Goal: Check status: Check status

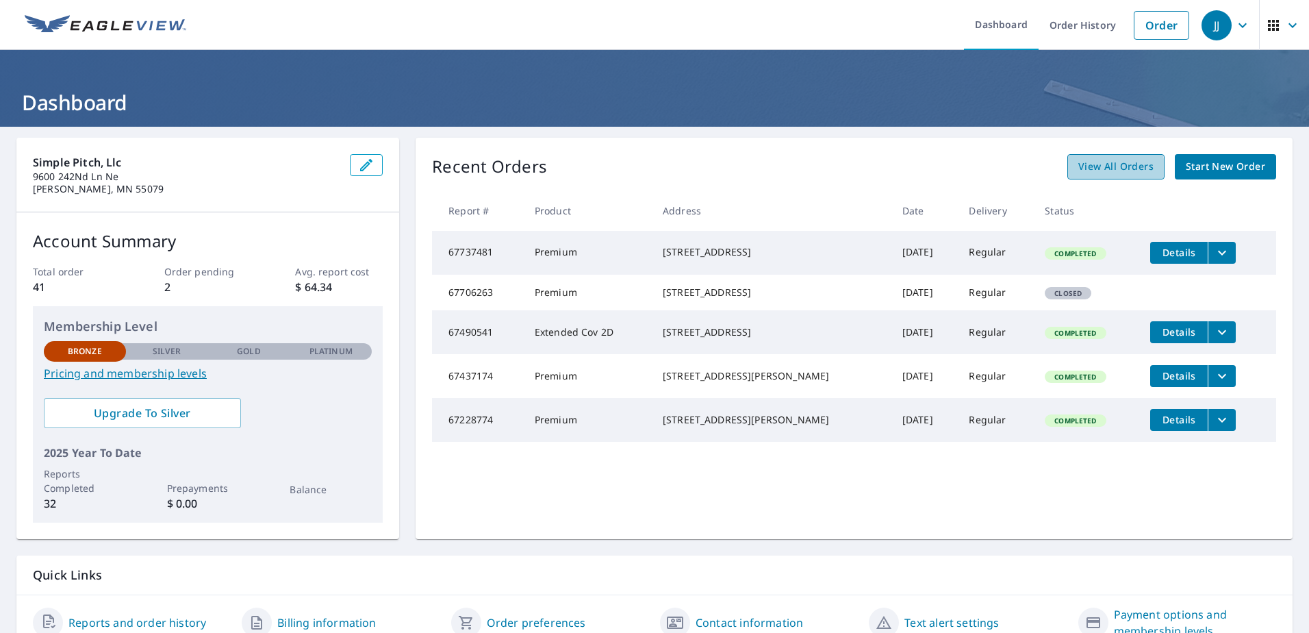
click at [1085, 168] on span "View All Orders" at bounding box center [1115, 166] width 75 height 17
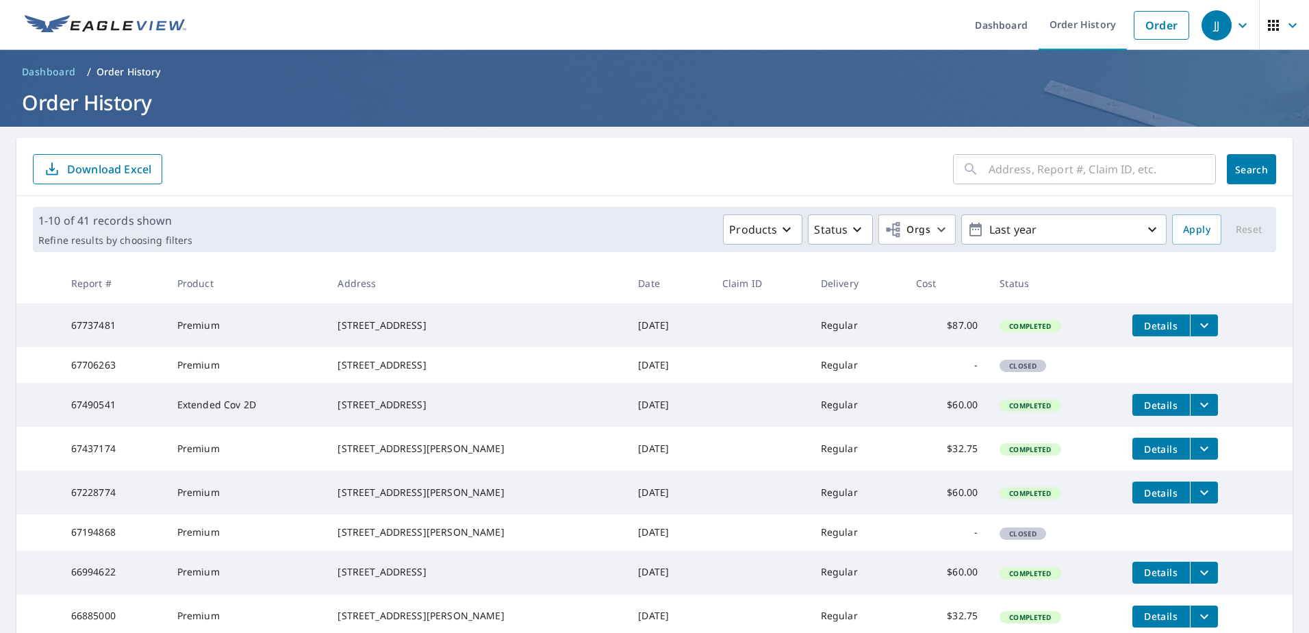
click at [1007, 166] on input "text" at bounding box center [1102, 169] width 227 height 38
type input "269"
click at [1245, 166] on span "Search" at bounding box center [1251, 169] width 27 height 13
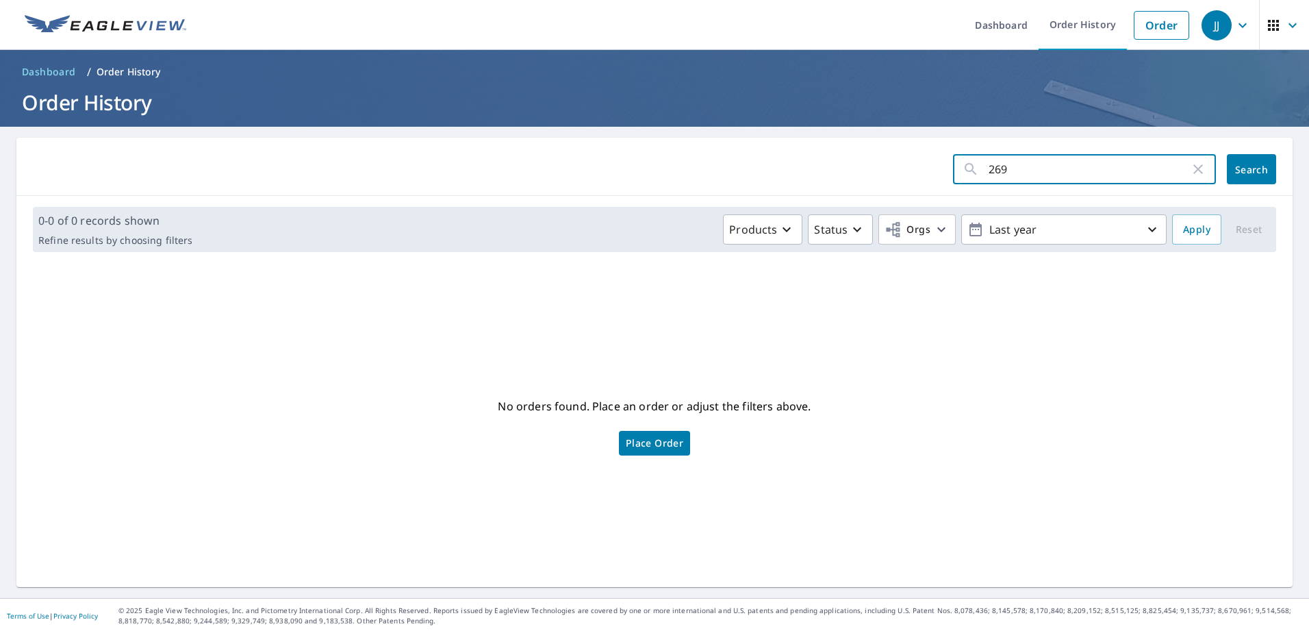
drag, startPoint x: 1006, startPoint y: 170, endPoint x: 935, endPoint y: 155, distance: 72.9
click at [935, 155] on form "269 ​ Search" at bounding box center [654, 169] width 1243 height 30
type input "4840"
click at [1243, 173] on span "Search" at bounding box center [1251, 169] width 27 height 13
